Goal: Check status: Check status

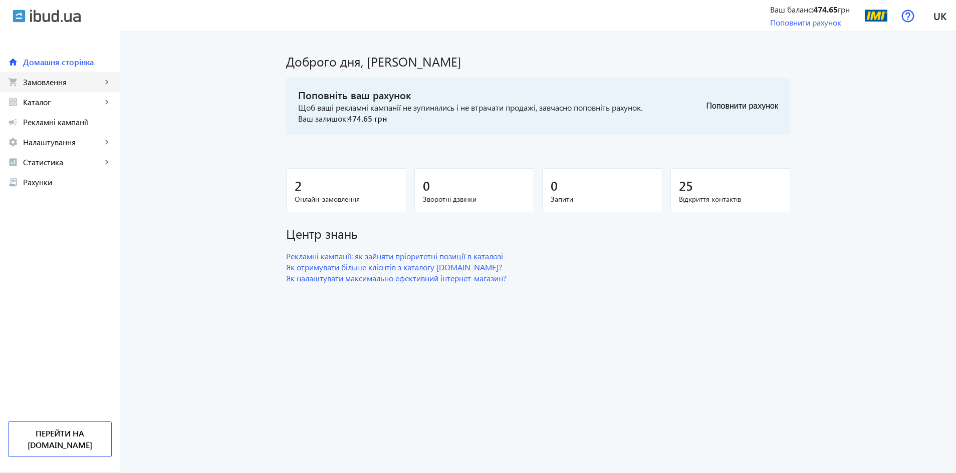
click at [51, 89] on link "shopping_cart Замовлення keyboard_arrow_right" at bounding box center [60, 82] width 120 height 20
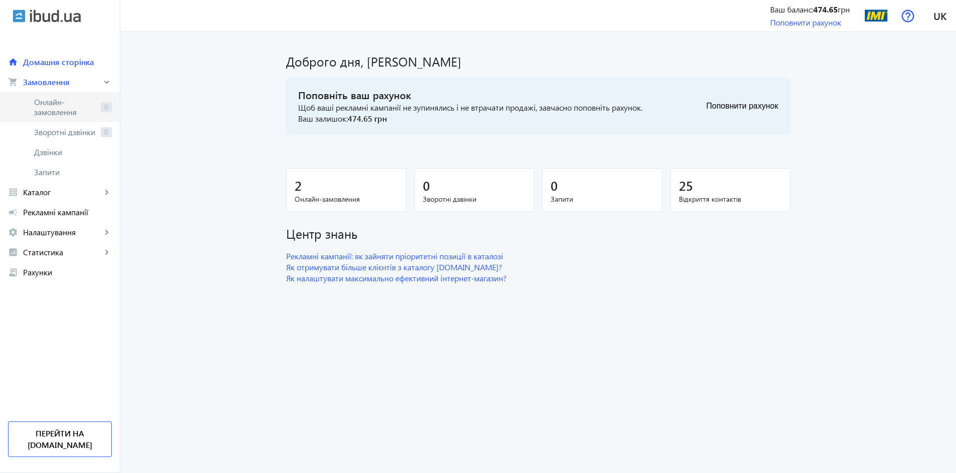
click at [45, 108] on span "Онлайн-замовлення" at bounding box center [65, 107] width 63 height 20
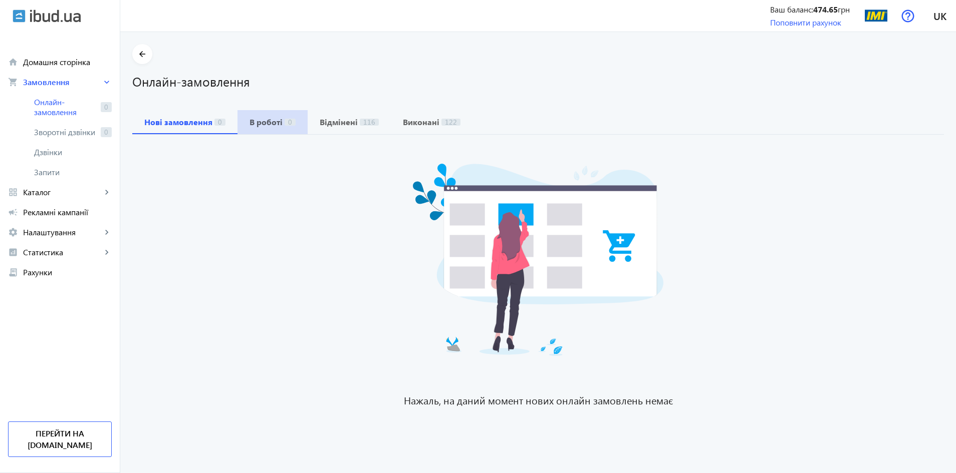
click at [258, 121] on b "В роботі" at bounding box center [265, 122] width 33 height 8
click at [196, 119] on b "Нові замовлення" at bounding box center [178, 122] width 68 height 8
